Goal: Navigation & Orientation: Find specific page/section

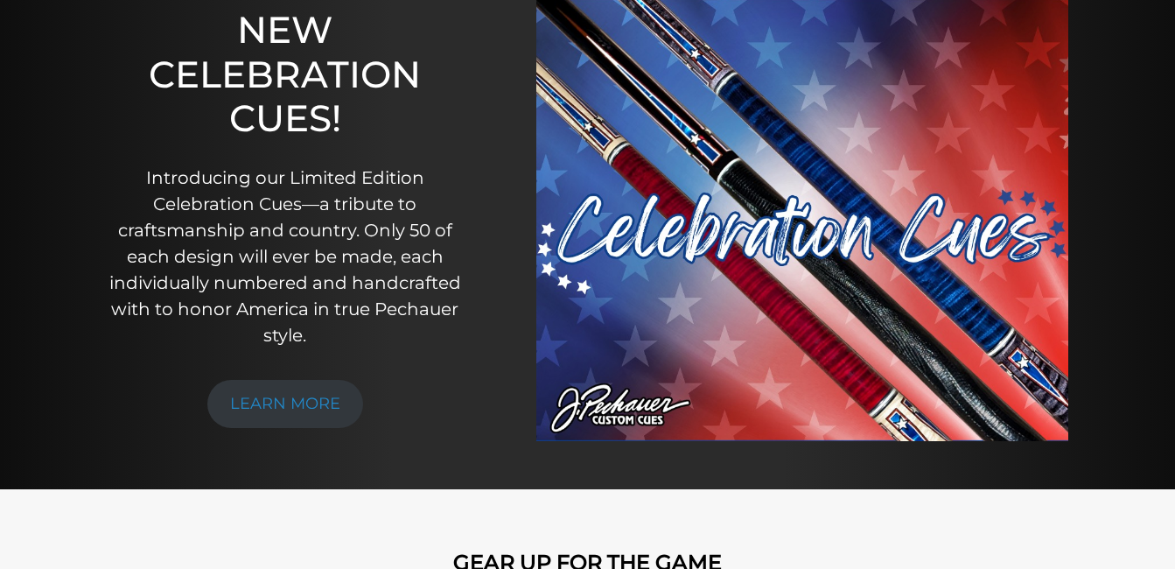
scroll to position [180, 0]
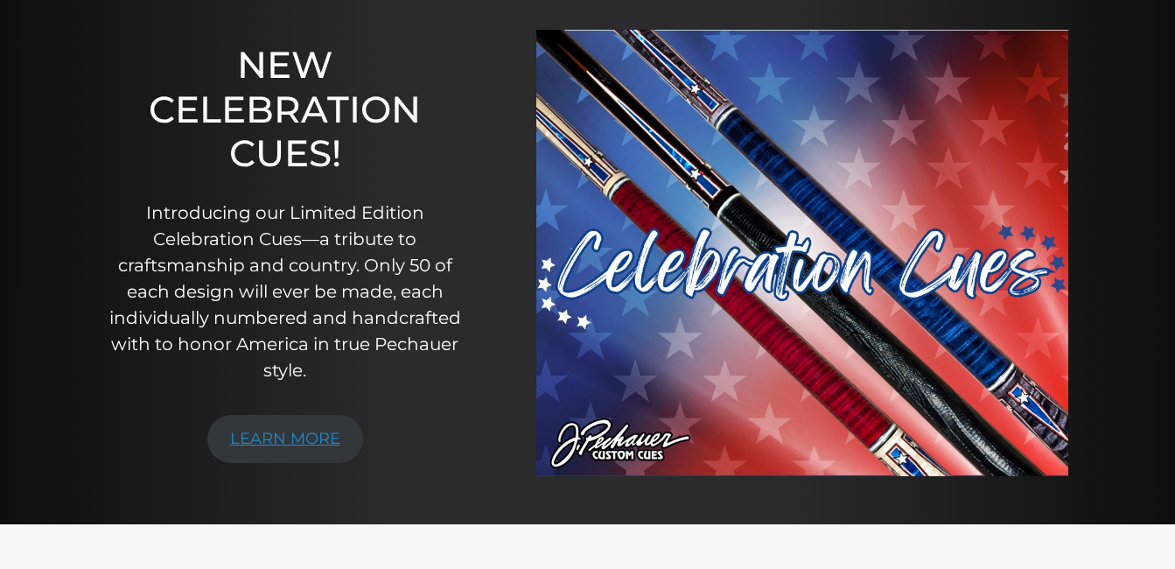
click at [320, 449] on link "LEARN MORE" at bounding box center [285, 439] width 156 height 48
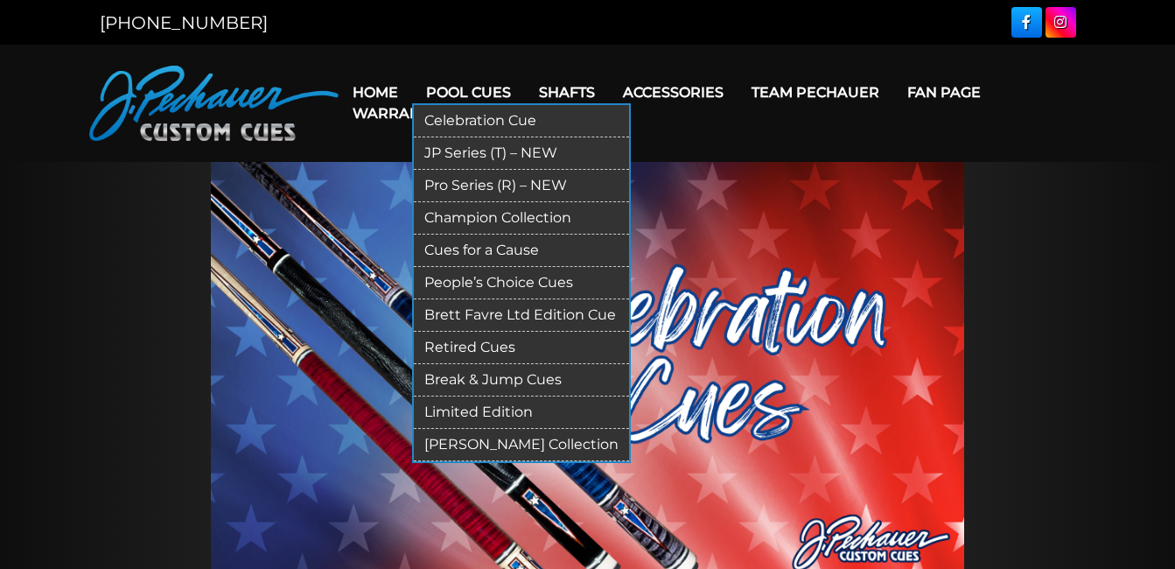
click at [448, 186] on link "Pro Series (R) – NEW" at bounding box center [521, 186] width 215 height 32
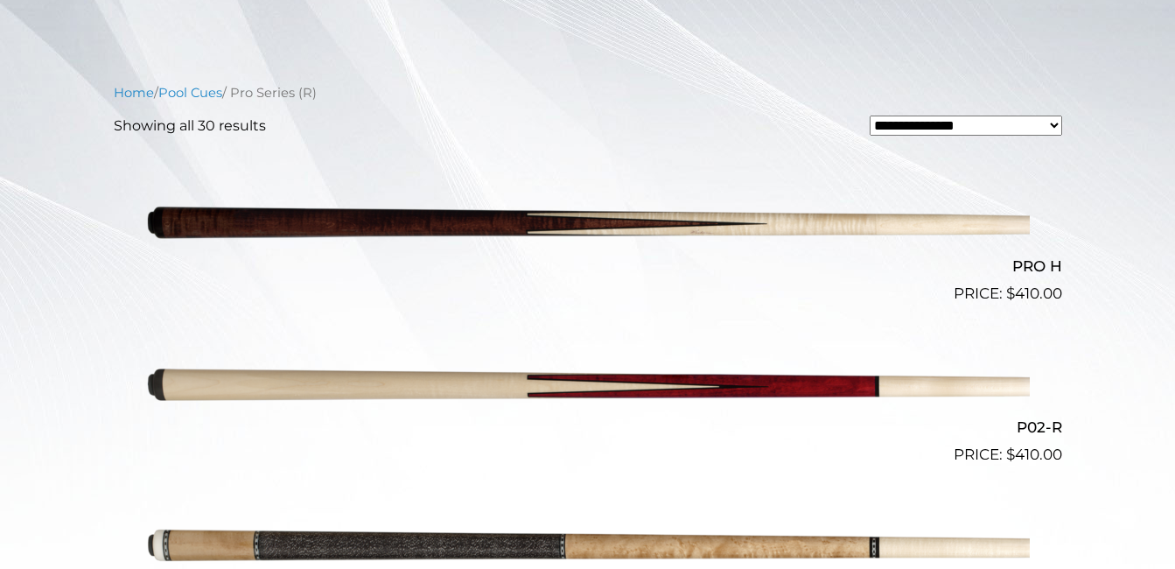
scroll to position [423, 0]
